Goal: Book appointment/travel/reservation

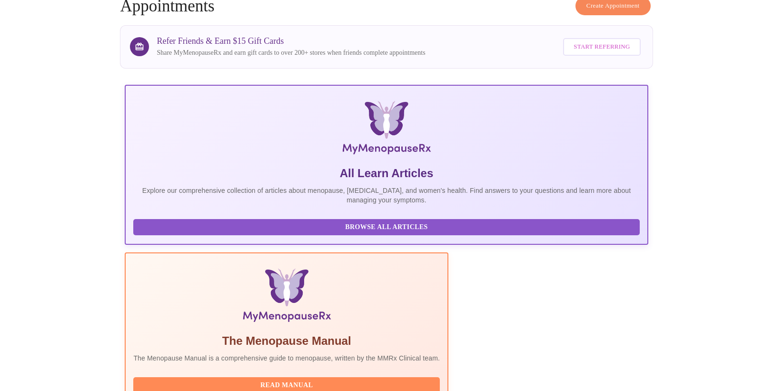
scroll to position [67, 0]
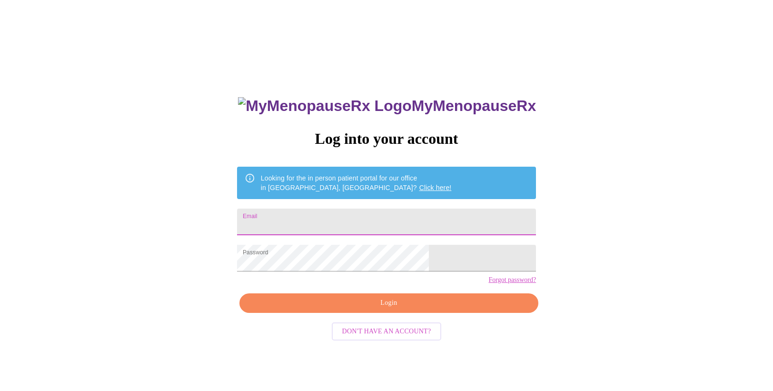
scroll to position [10, 0]
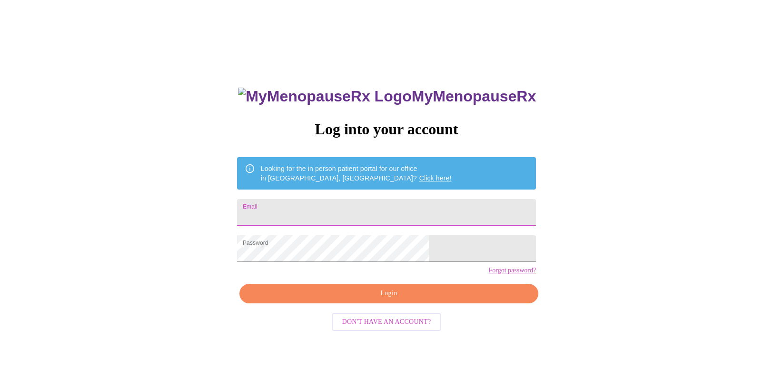
click at [324, 217] on input "Email" at bounding box center [386, 212] width 299 height 27
type input "vickieeisner@gmail.com"
click at [350, 299] on span "Login" at bounding box center [388, 294] width 277 height 12
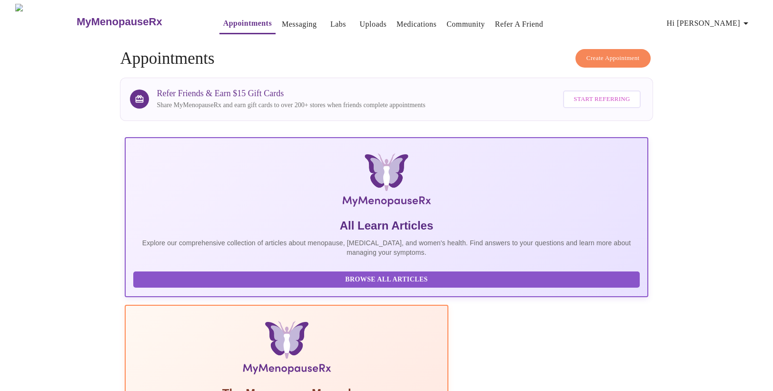
click at [607, 54] on span "Create Appointment" at bounding box center [613, 58] width 53 height 11
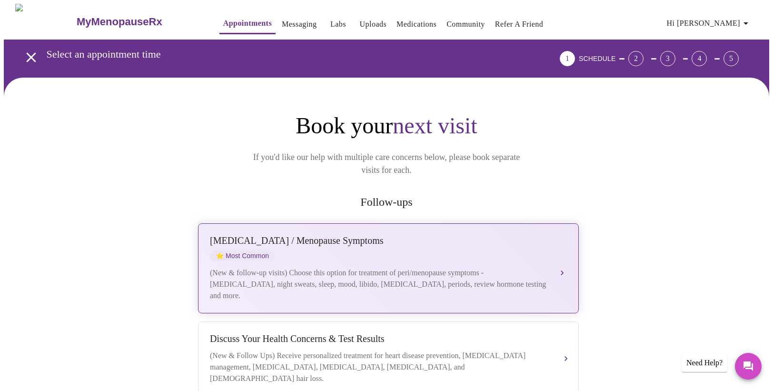
click at [322, 272] on div "(New & follow-up visits) Choose this option for treatment of peri/menopause sym…" at bounding box center [379, 284] width 338 height 34
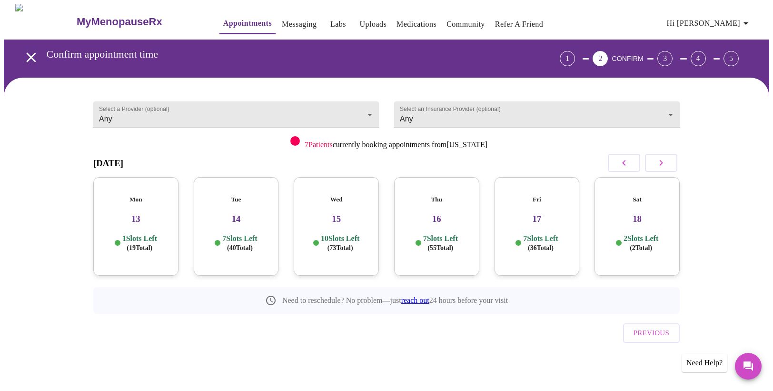
click at [149, 244] on span "( 19 Total)" at bounding box center [140, 247] width 26 height 7
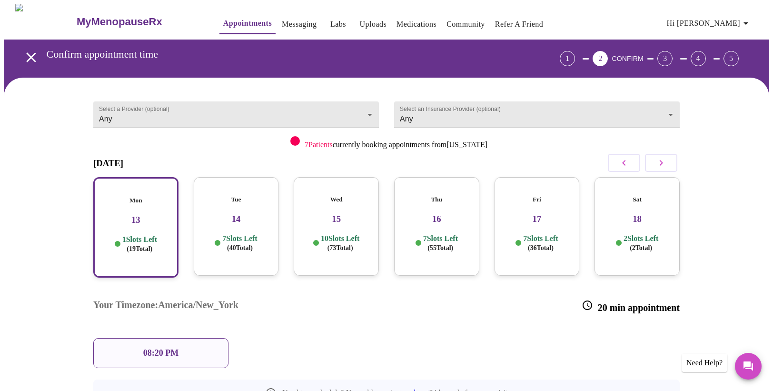
click at [257, 234] on p "7 Slots Left ( 40 Total)" at bounding box center [239, 243] width 35 height 19
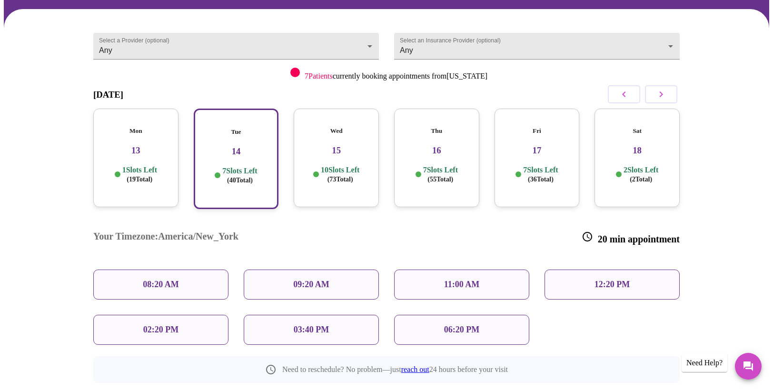
scroll to position [72, 0]
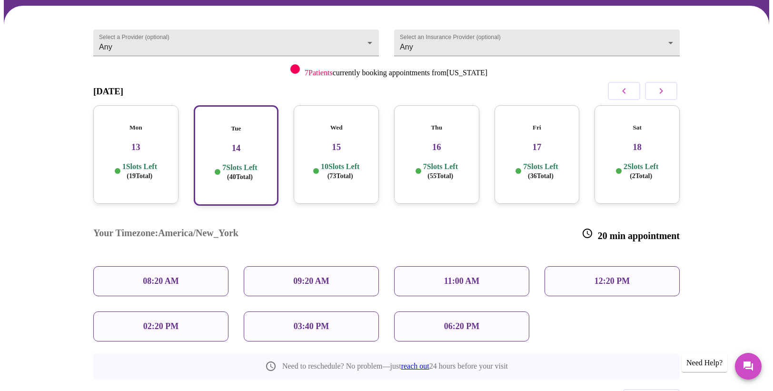
click at [172, 276] on p "08:20 AM" at bounding box center [161, 281] width 36 height 10
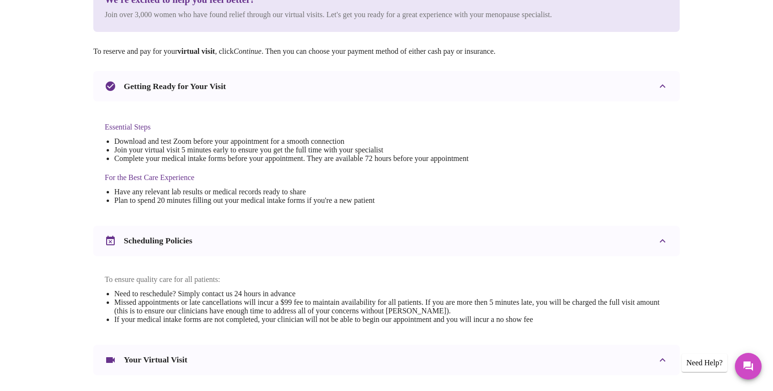
scroll to position [299, 0]
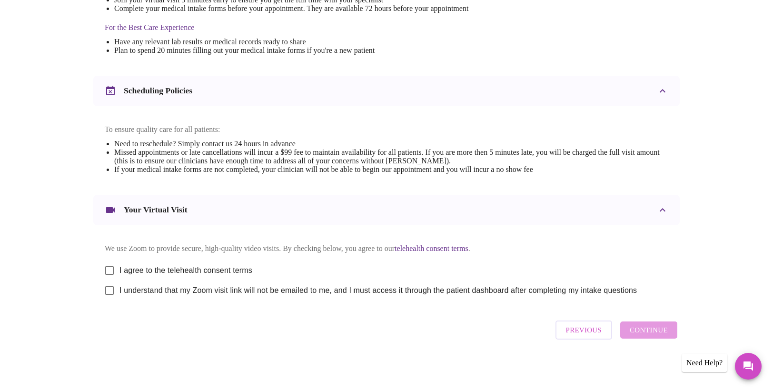
click at [173, 265] on span "I agree to the telehealth consent terms" at bounding box center [185, 270] width 133 height 11
click at [119, 260] on input "I agree to the telehealth consent terms" at bounding box center [109, 270] width 20 height 20
checkbox input "true"
click at [177, 288] on span "I understand that my Zoom visit link will not be emailed to me, and I must acce…" at bounding box center [377, 290] width 517 height 11
click at [119, 288] on input "I understand that my Zoom visit link will not be emailed to me, and I must acce…" at bounding box center [109, 290] width 20 height 20
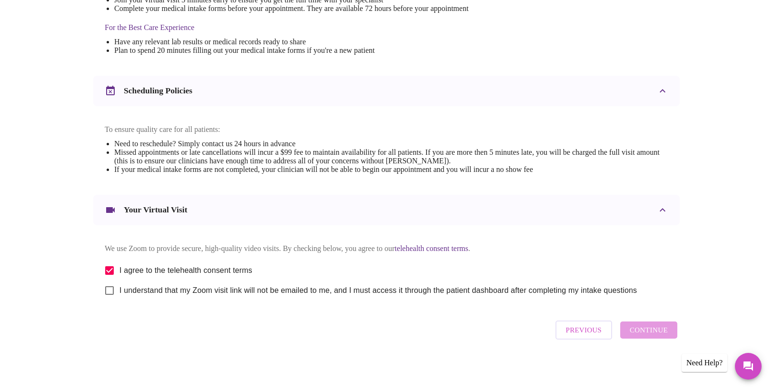
checkbox input "true"
click at [637, 330] on span "Continue" at bounding box center [649, 330] width 38 height 12
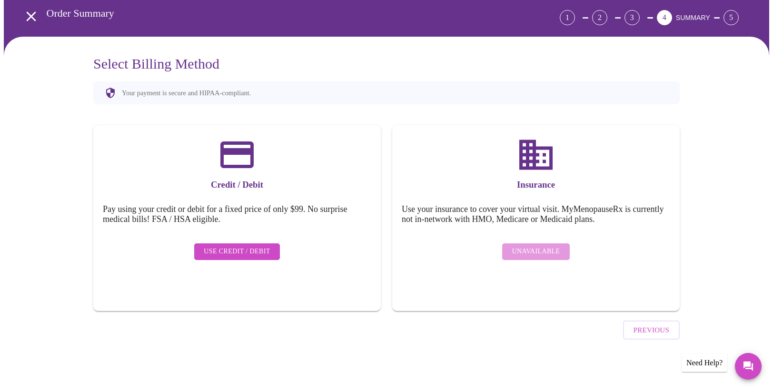
scroll to position [14, 0]
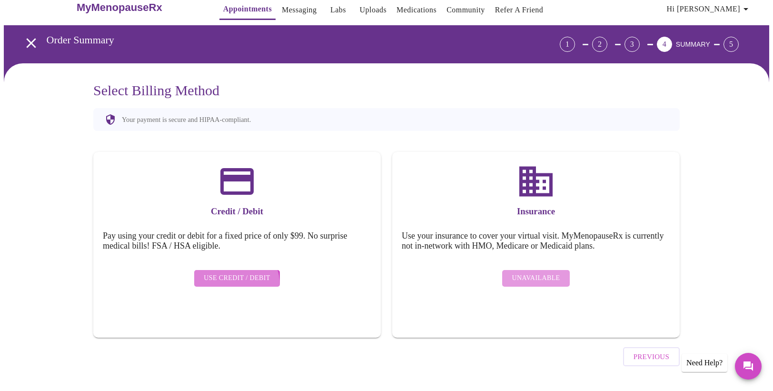
click at [227, 278] on button "Use Credit / Debit" at bounding box center [237, 278] width 86 height 17
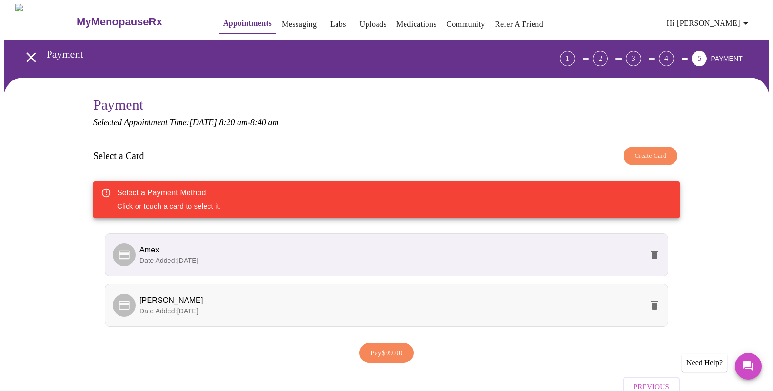
click at [216, 308] on p "Date Added: 05-19-2025" at bounding box center [391, 311] width 504 height 10
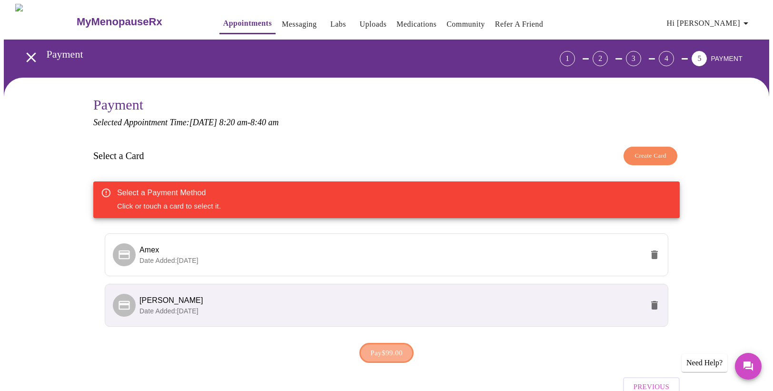
click at [387, 349] on span "Pay $99.00" at bounding box center [386, 353] width 32 height 12
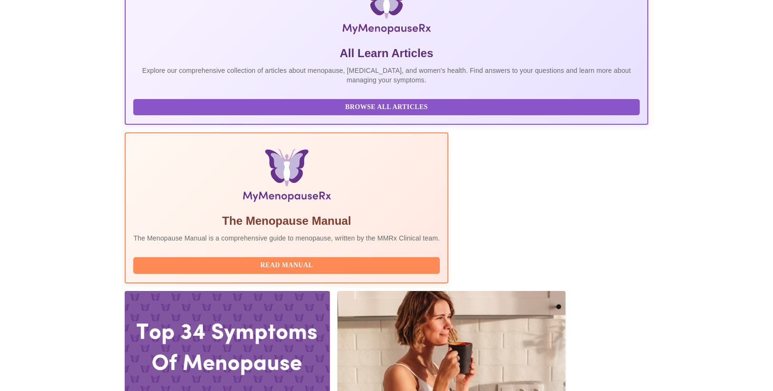
scroll to position [180, 0]
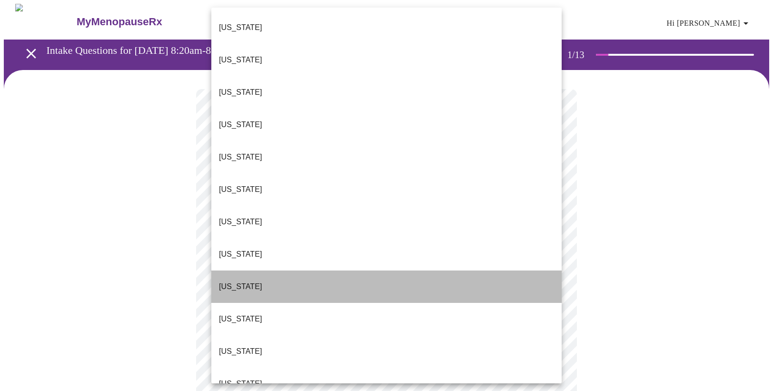
click at [285, 270] on li "Florida" at bounding box center [386, 286] width 350 height 32
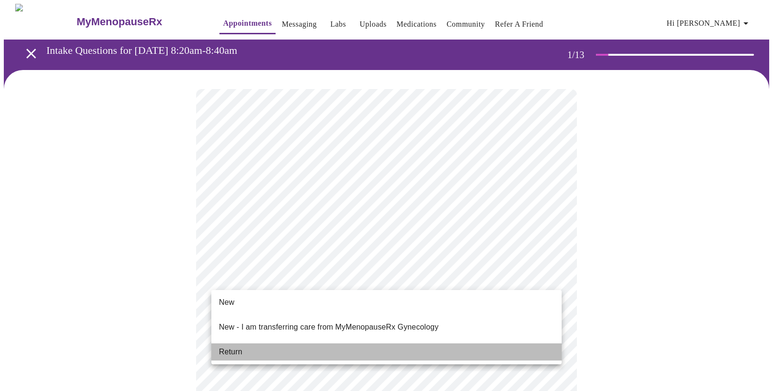
click at [223, 346] on span "Return" at bounding box center [230, 351] width 23 height 11
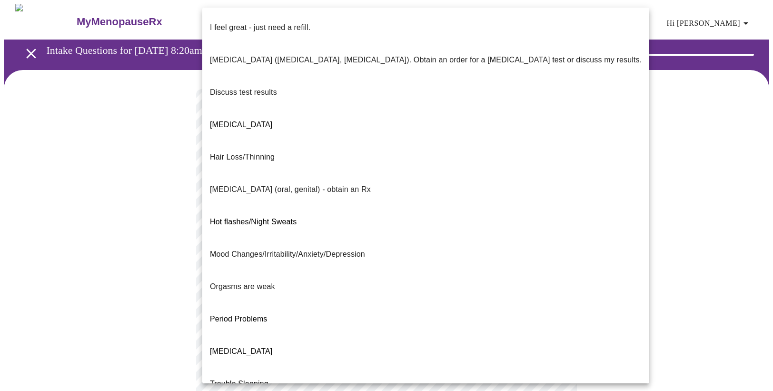
click at [269, 201] on body "MyMenopauseRx Appointments Messaging Labs Uploads Medications Community Refer a…" at bounding box center [387, 334] width 766 height 660
click at [290, 23] on p "I feel great - just need a refill." at bounding box center [260, 27] width 100 height 11
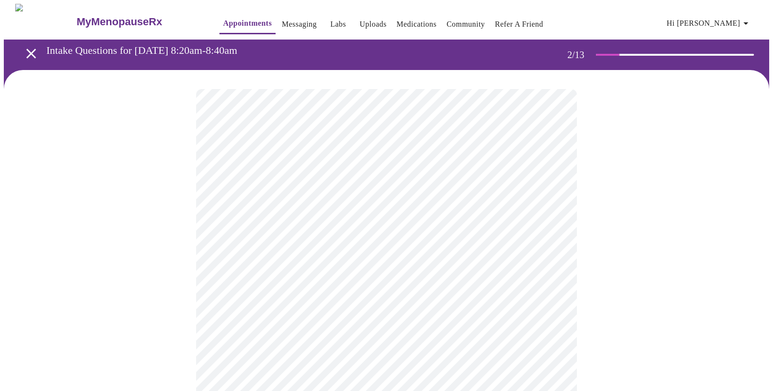
click at [257, 288] on body "MyMenopauseRx Appointments Messaging Labs Uploads Medications Community Refer a…" at bounding box center [387, 331] width 766 height 655
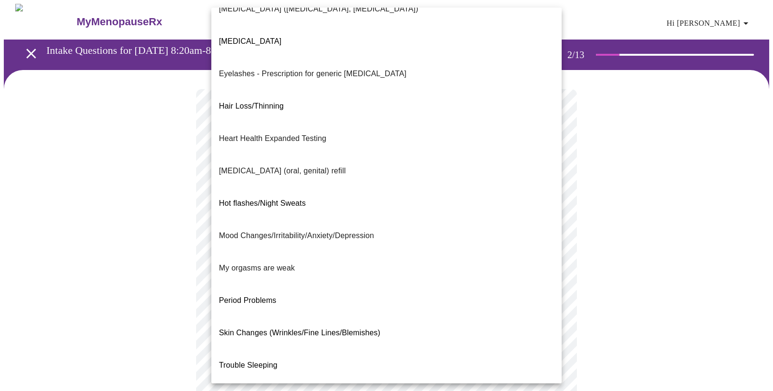
scroll to position [53, 0]
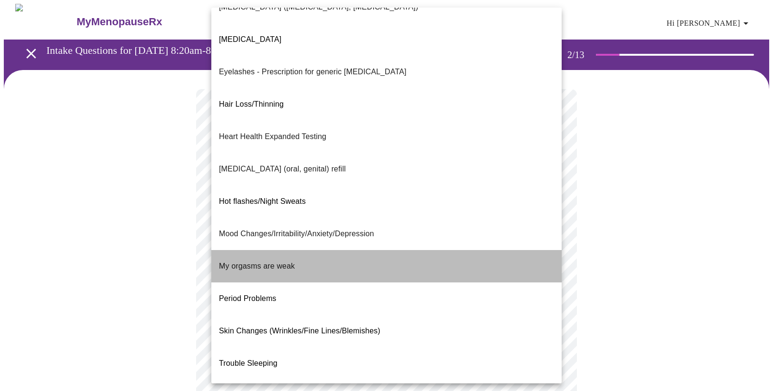
click at [275, 253] on span "My orgasms are weak" at bounding box center [257, 266] width 76 height 27
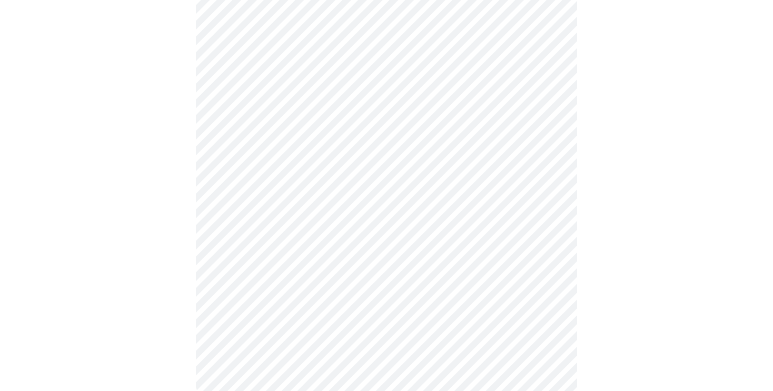
scroll to position [245, 0]
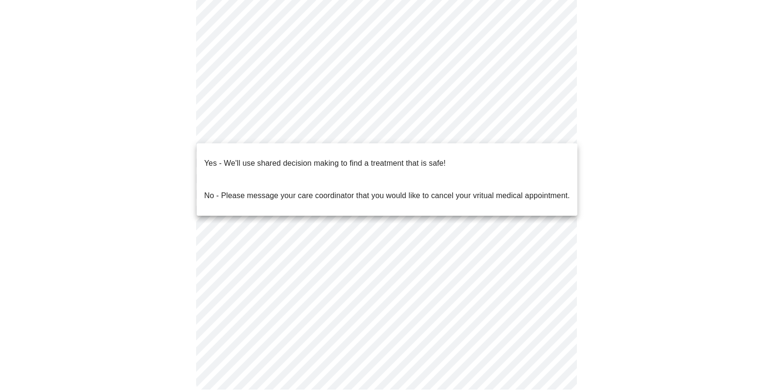
click at [322, 133] on body "MyMenopauseRx Appointments Messaging Labs Uploads Medications Community Refer a…" at bounding box center [387, 83] width 766 height 649
click at [298, 169] on li "Yes - We'll use shared decision making to find a treatment that is safe!" at bounding box center [387, 163] width 381 height 32
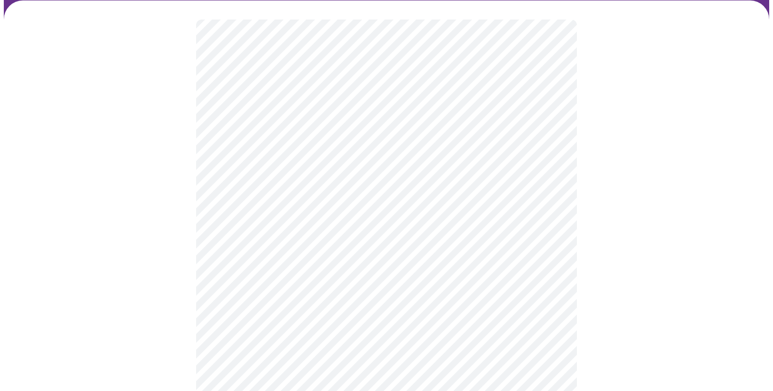
scroll to position [72, 0]
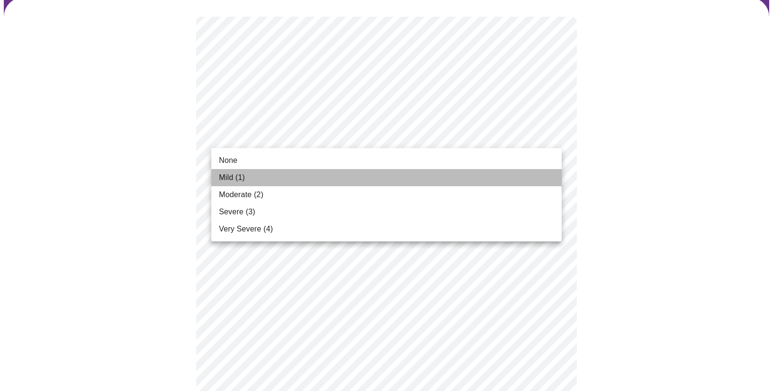
click at [328, 172] on li "Mild (1)" at bounding box center [386, 177] width 350 height 17
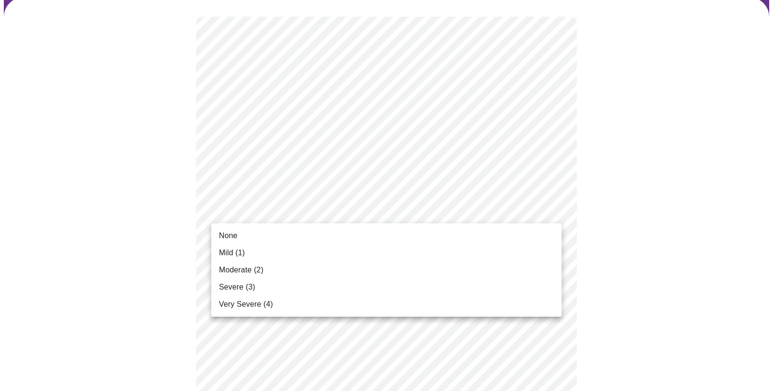
click at [298, 253] on li "Mild (1)" at bounding box center [386, 252] width 350 height 17
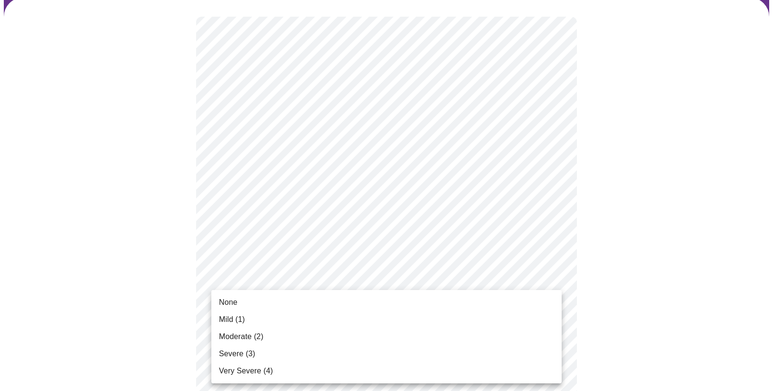
click at [287, 320] on li "Mild (1)" at bounding box center [386, 319] width 350 height 17
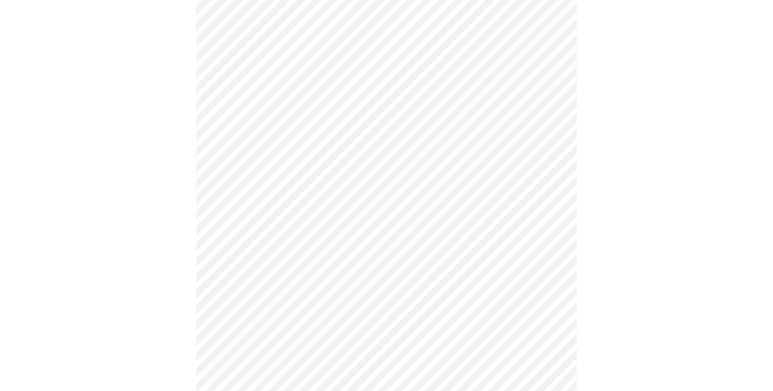
scroll to position [264, 0]
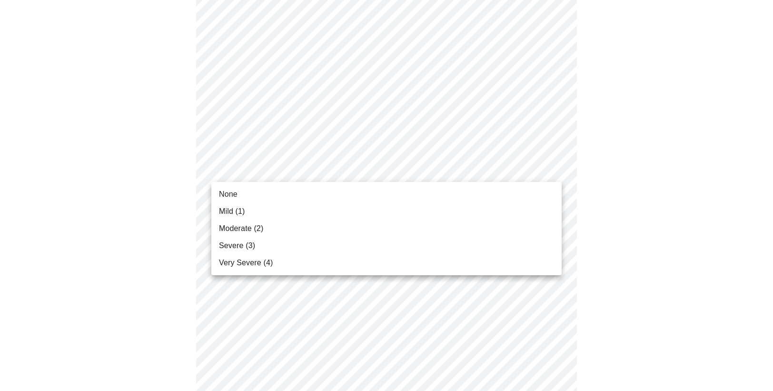
click at [320, 166] on body "MyMenopauseRx Appointments Messaging Labs Uploads Medications Community Refer a…" at bounding box center [387, 353] width 766 height 1226
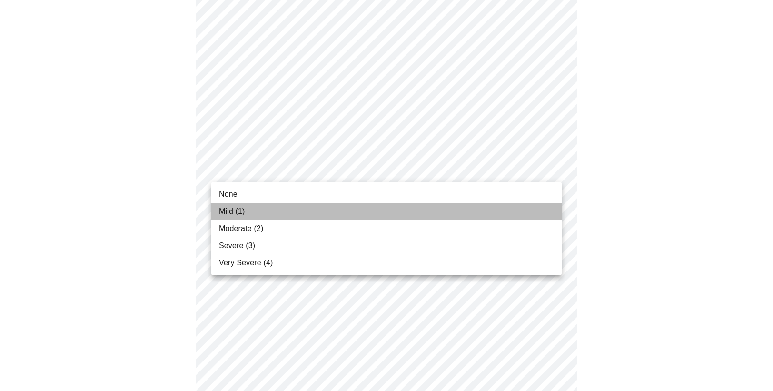
click at [308, 204] on li "Mild (1)" at bounding box center [386, 211] width 350 height 17
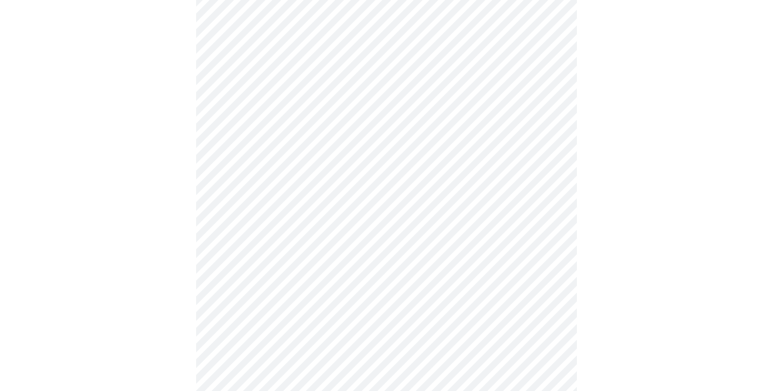
click at [301, 238] on body "MyMenopauseRx Appointments Messaging Labs Uploads Medications Community Refer a…" at bounding box center [387, 346] width 766 height 1213
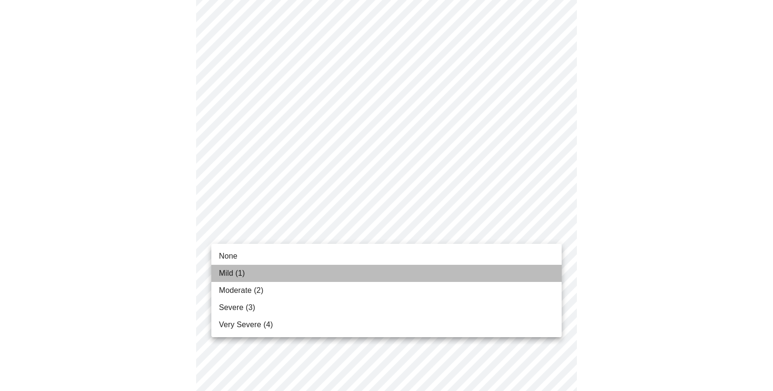
click at [286, 279] on li "Mild (1)" at bounding box center [386, 273] width 350 height 17
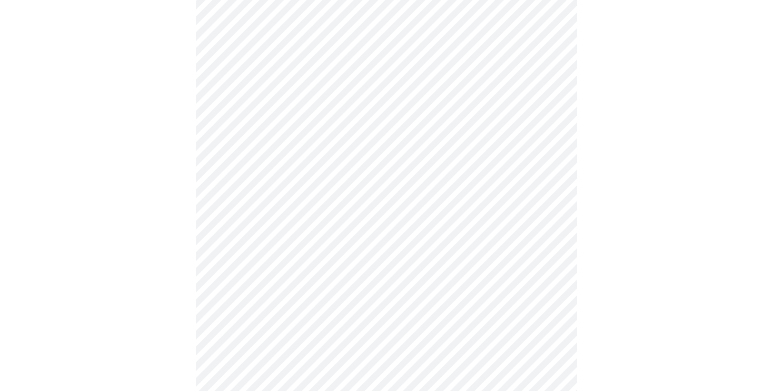
scroll to position [388, 0]
click at [303, 164] on body "MyMenopauseRx Appointments Messaging Labs Uploads Medications Community Refer a…" at bounding box center [387, 215] width 766 height 1200
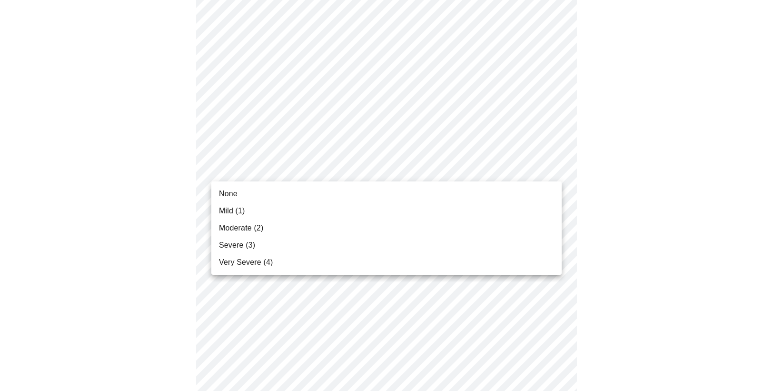
click at [294, 217] on li "Mild (1)" at bounding box center [386, 210] width 350 height 17
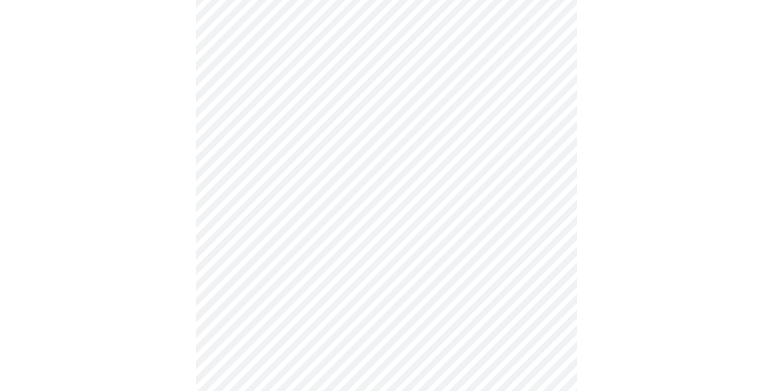
click at [286, 250] on body "MyMenopauseRx Appointments Messaging Labs Uploads Medications Community Refer a…" at bounding box center [387, 208] width 766 height 1186
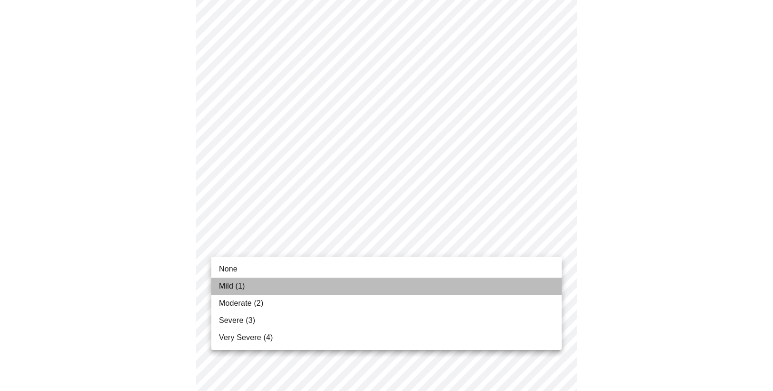
click at [279, 280] on li "Mild (1)" at bounding box center [386, 286] width 350 height 17
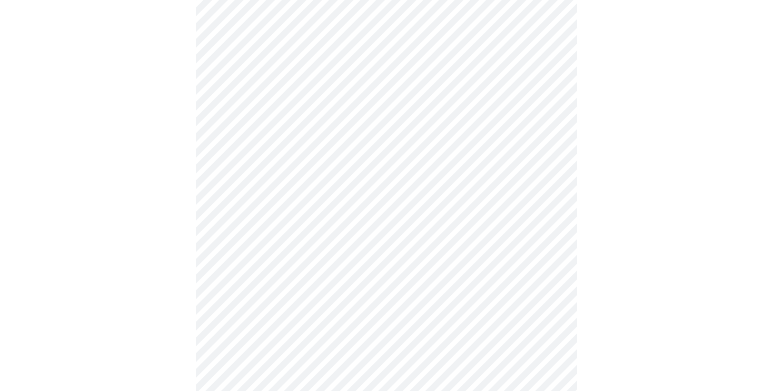
scroll to position [549, 0]
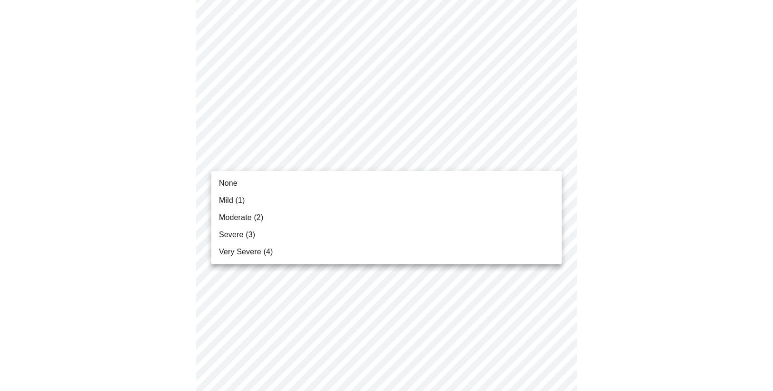
click at [321, 156] on body "MyMenopauseRx Appointments Messaging Labs Uploads Medications Community Refer a…" at bounding box center [387, 40] width 766 height 1173
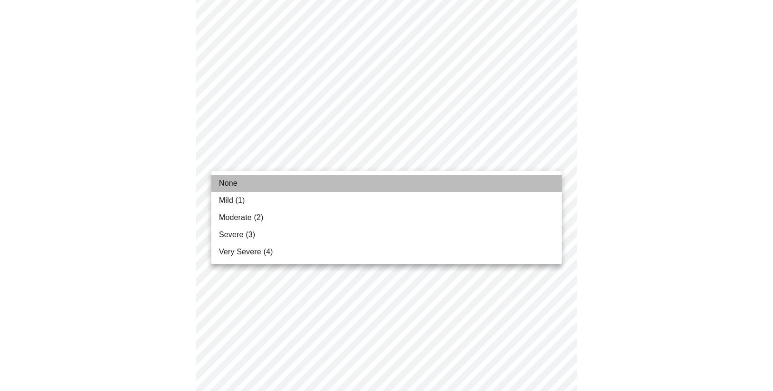
click at [249, 188] on li "None" at bounding box center [386, 183] width 350 height 17
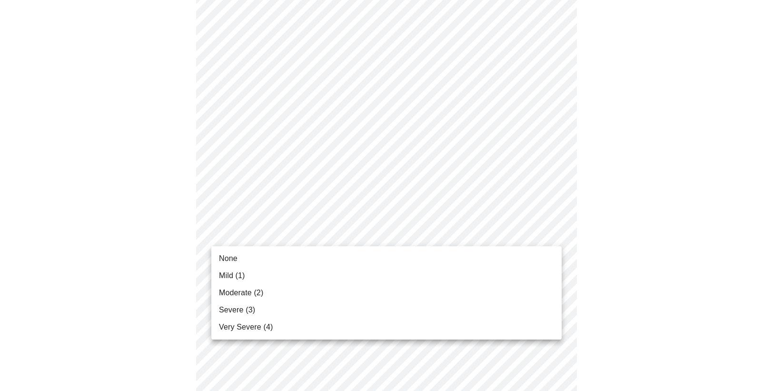
click at [263, 238] on body "MyMenopauseRx Appointments Messaging Labs Uploads Medications Community Refer a…" at bounding box center [387, 34] width 766 height 1160
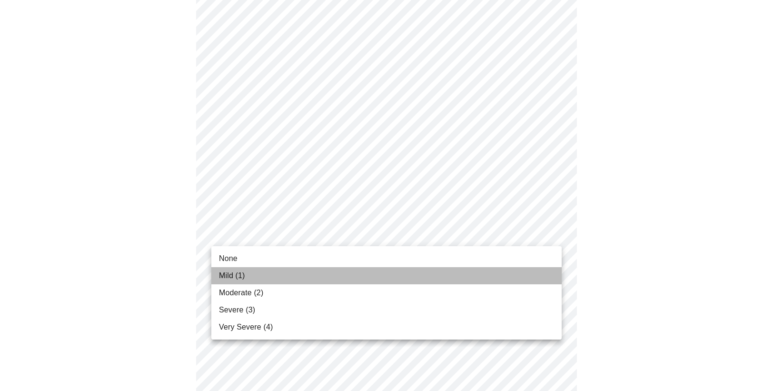
click at [250, 277] on li "Mild (1)" at bounding box center [386, 275] width 350 height 17
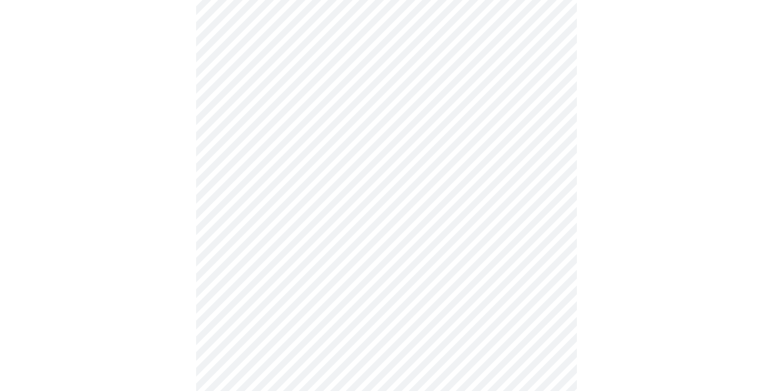
scroll to position [686, 0]
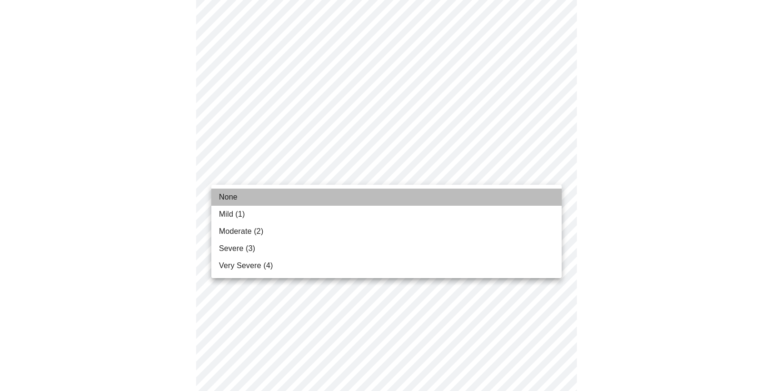
click at [258, 196] on li "None" at bounding box center [386, 197] width 350 height 17
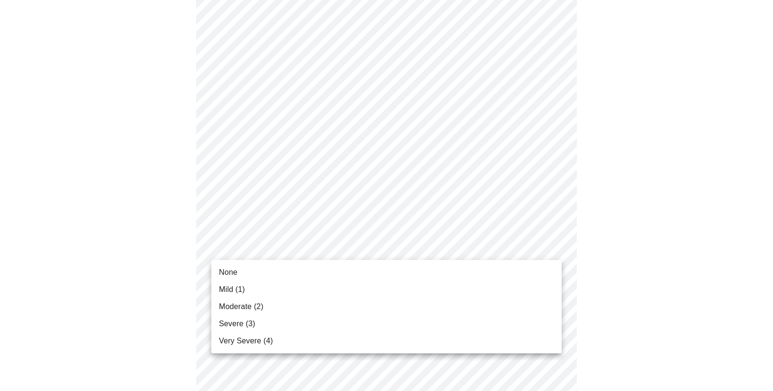
click at [251, 287] on li "Mild (1)" at bounding box center [386, 289] width 350 height 17
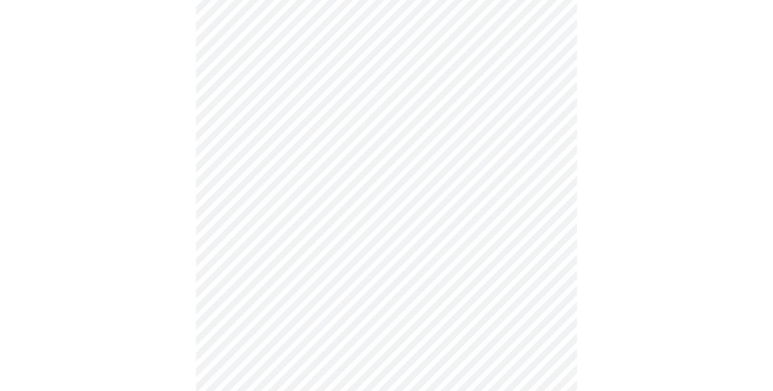
scroll to position [461, 0]
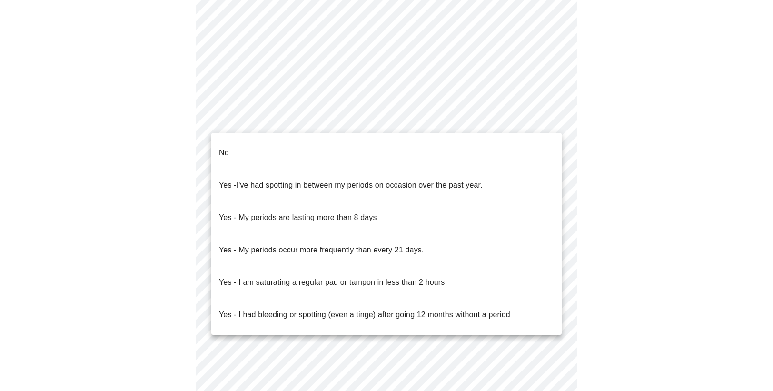
click at [289, 117] on body "MyMenopauseRx Appointments Messaging Labs Uploads Medications Community Refer a…" at bounding box center [387, 13] width 766 height 940
click at [281, 156] on li "No" at bounding box center [386, 153] width 350 height 32
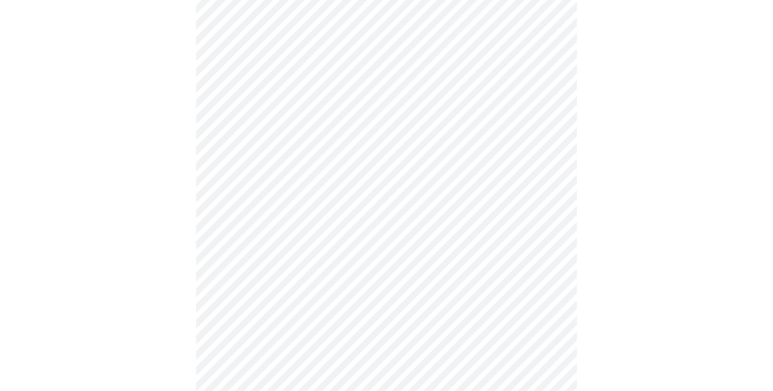
click at [276, 195] on body "MyMenopauseRx Appointments Messaging Labs Uploads Medications Community Refer a…" at bounding box center [387, 10] width 766 height 934
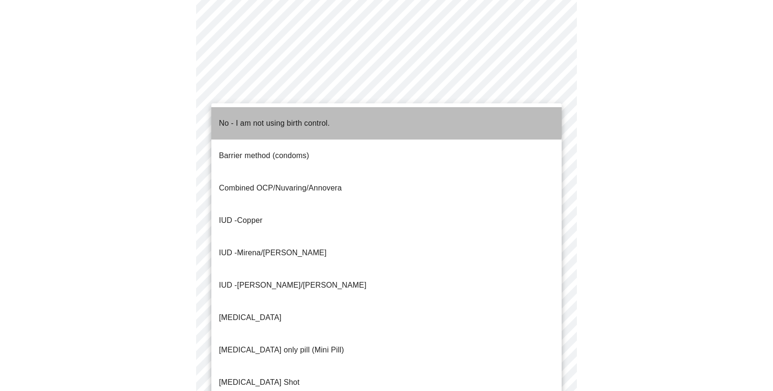
click at [289, 118] on p "No - I am not using birth control." at bounding box center [274, 123] width 111 height 11
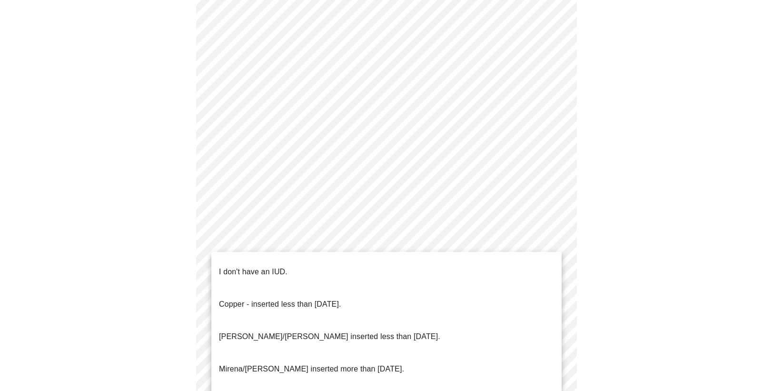
click at [256, 253] on body "MyMenopauseRx Appointments Messaging Labs Uploads Medications Community Refer a…" at bounding box center [387, 7] width 766 height 928
click at [254, 266] on p "I don't have an IUD." at bounding box center [253, 271] width 69 height 11
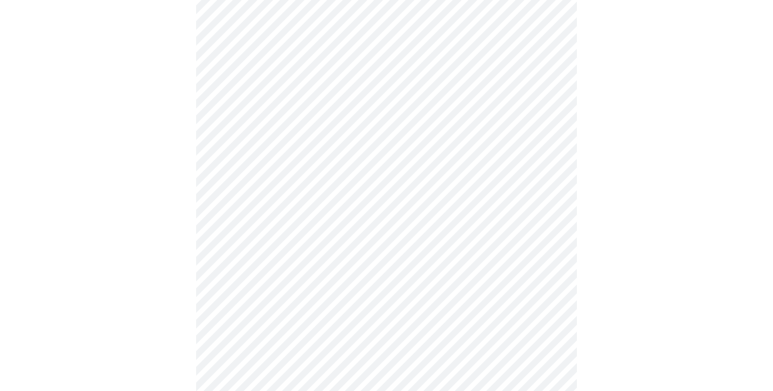
click at [251, 333] on body "MyMenopauseRx Appointments Messaging Labs Uploads Medications Community Refer a…" at bounding box center [387, 4] width 766 height 923
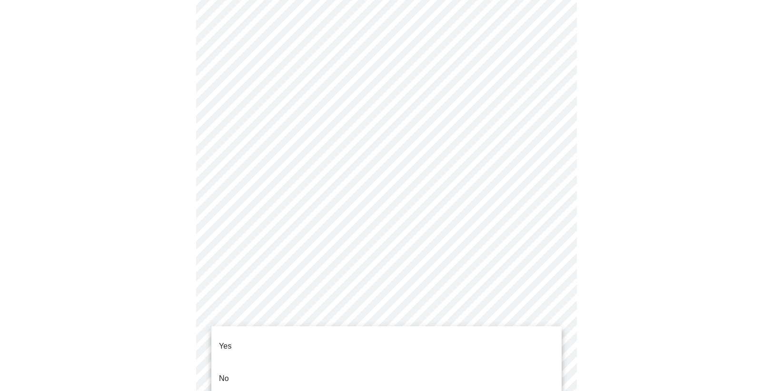
click at [248, 340] on li "Yes" at bounding box center [386, 346] width 350 height 32
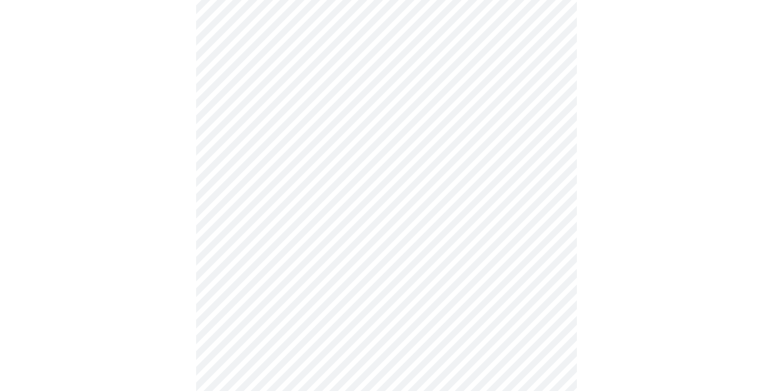
click at [285, 125] on body "MyMenopauseRx Appointments Messaging Labs Uploads Medications Community Refer a…" at bounding box center [387, 1] width 766 height 917
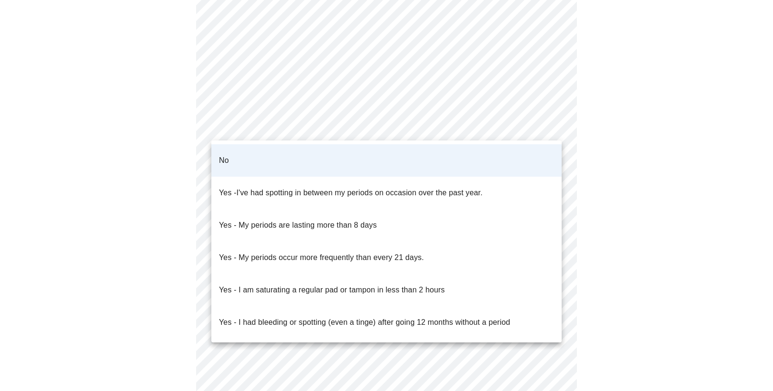
click at [286, 156] on li "No" at bounding box center [386, 160] width 350 height 32
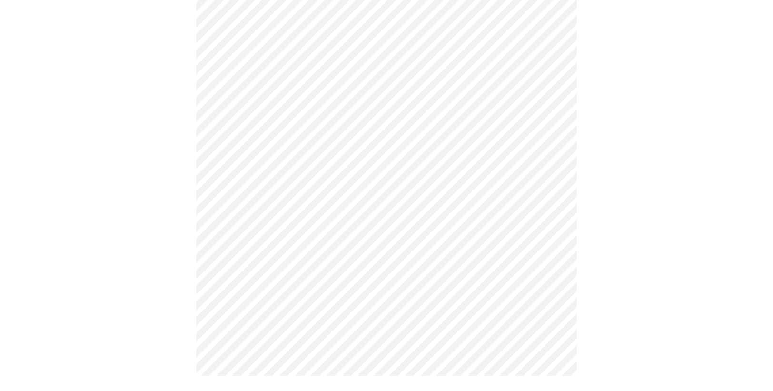
scroll to position [0, 0]
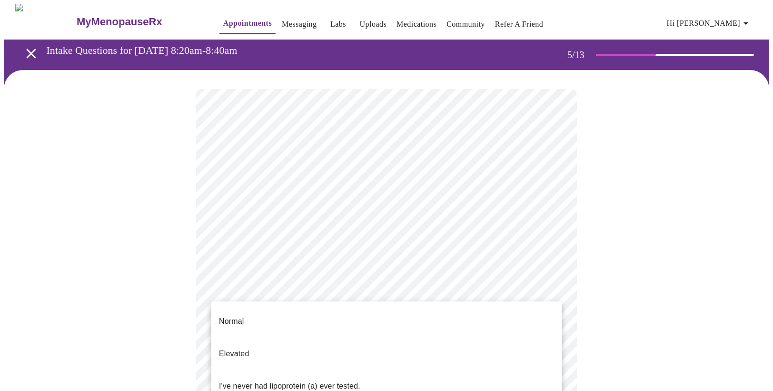
click at [291, 328] on body "MyMenopauseRx Appointments Messaging Labs Uploads Medications Community Refer a…" at bounding box center [387, 356] width 766 height 704
click at [289, 288] on div at bounding box center [386, 195] width 773 height 391
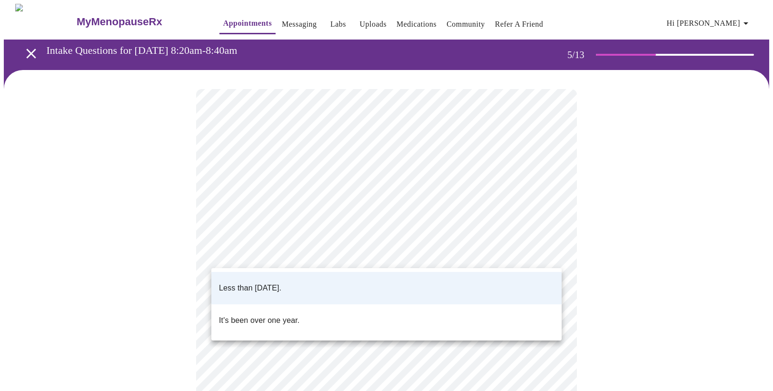
click at [298, 245] on body "MyMenopauseRx Appointments Messaging Labs Uploads Medications Community Refer a…" at bounding box center [387, 356] width 766 height 704
click at [298, 245] on div at bounding box center [386, 195] width 773 height 391
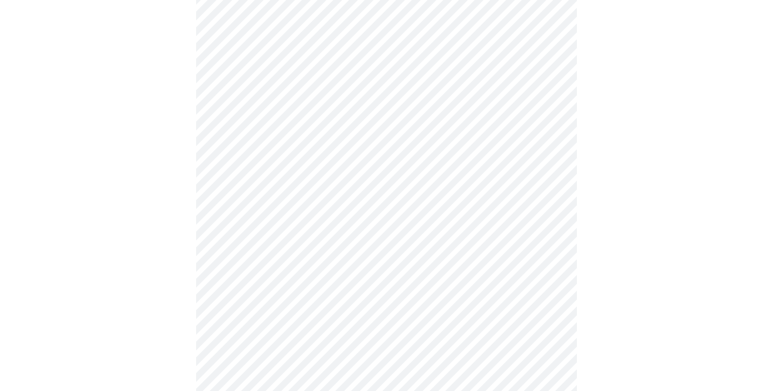
scroll to position [22, 0]
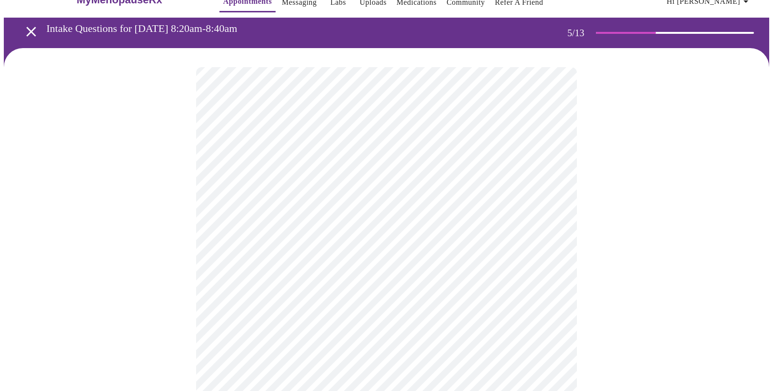
click at [272, 306] on body "MyMenopauseRx Appointments Messaging Labs Uploads Medications Community Refer a…" at bounding box center [387, 334] width 766 height 704
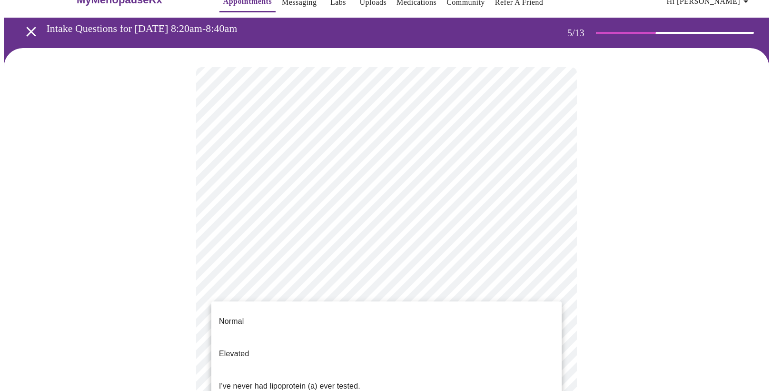
click at [294, 276] on div at bounding box center [386, 195] width 773 height 391
click at [288, 309] on body "MyMenopauseRx Appointments Messaging Labs Uploads Medications Community Refer a…" at bounding box center [387, 334] width 766 height 704
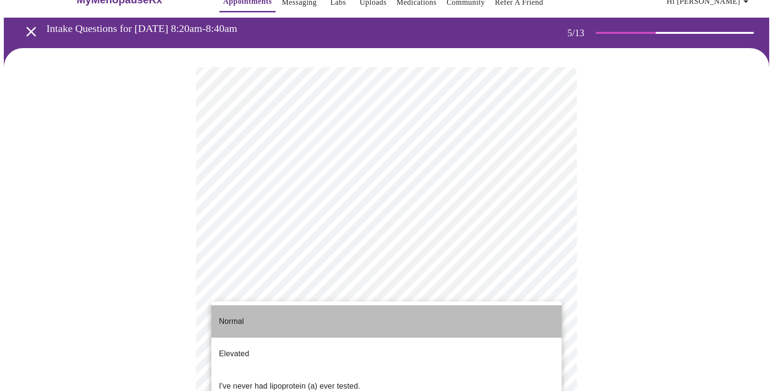
click at [288, 309] on li "Normal" at bounding box center [386, 321] width 350 height 32
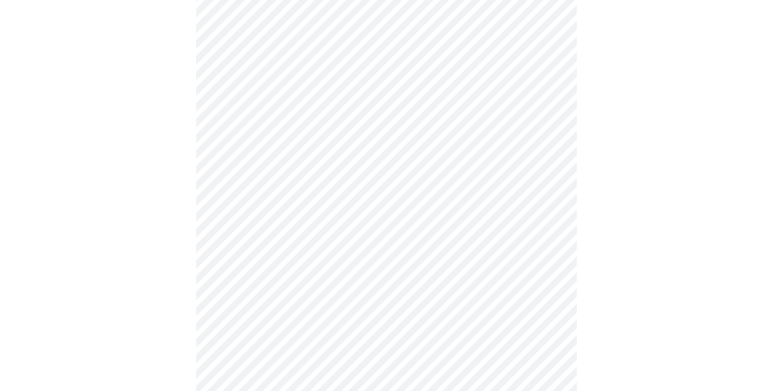
scroll to position [2565, 0]
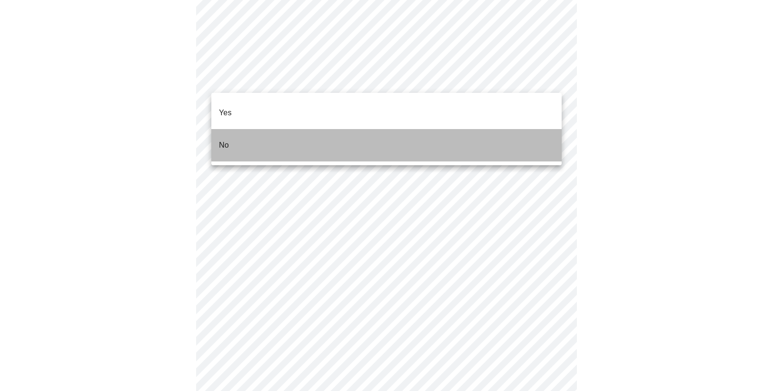
click at [315, 132] on li "No" at bounding box center [386, 145] width 350 height 32
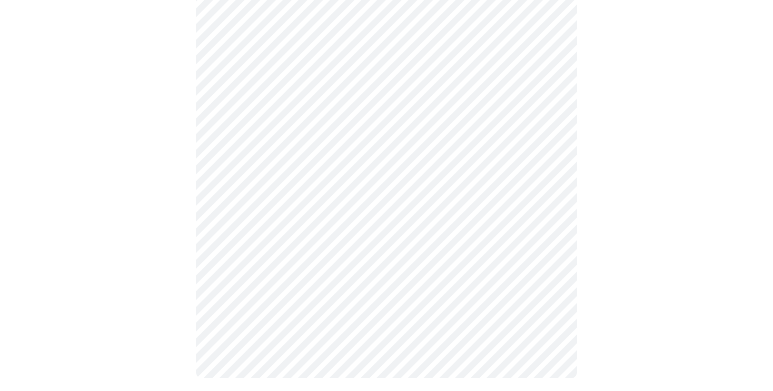
scroll to position [429, 0]
